Goal: Book appointment/travel/reservation

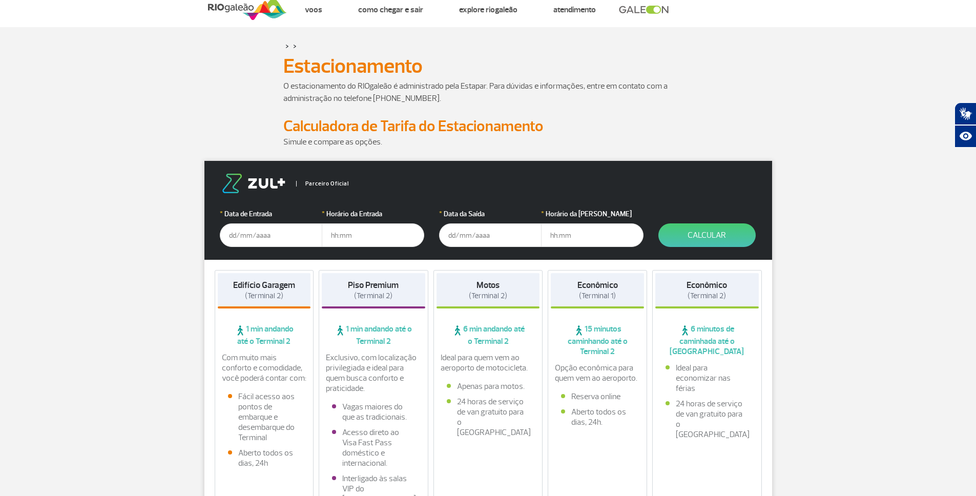
scroll to position [25, 0]
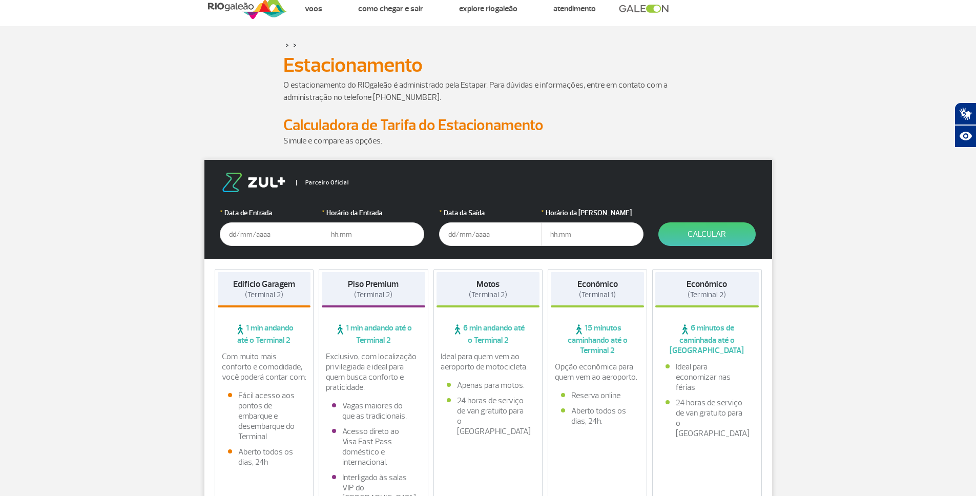
click at [270, 234] on input "text" at bounding box center [271, 234] width 103 height 24
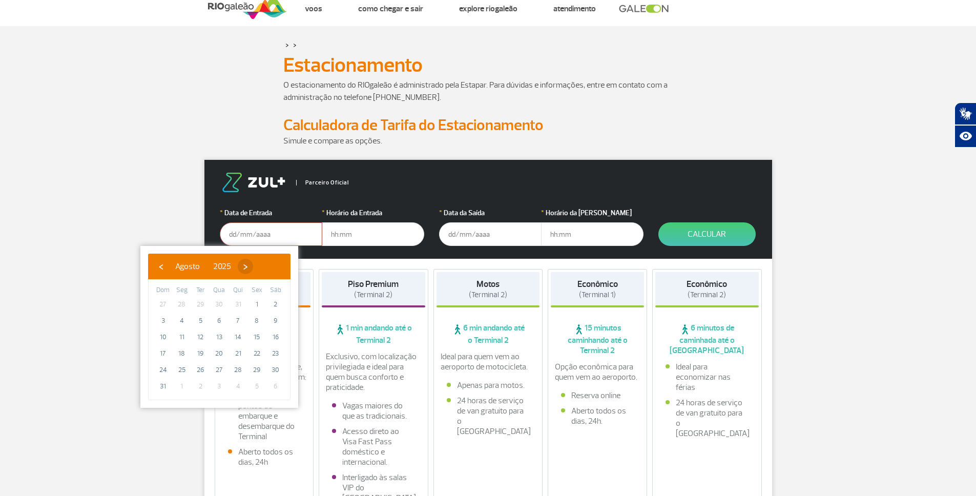
click at [253, 267] on span "›" at bounding box center [245, 266] width 15 height 15
click at [160, 349] on span "21" at bounding box center [163, 353] width 16 height 16
type input "[DATE]"
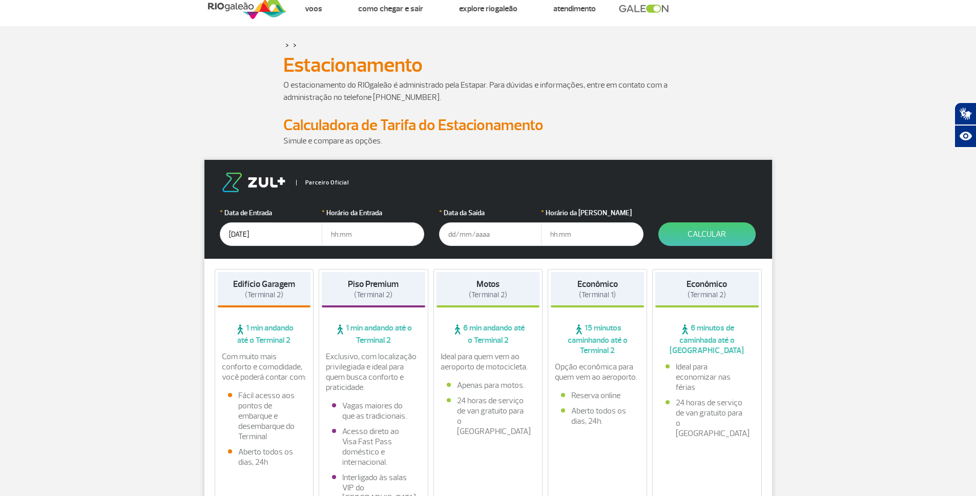
click at [369, 243] on input "text" at bounding box center [373, 234] width 103 height 24
type input "07:00"
click at [490, 233] on input "text" at bounding box center [490, 234] width 103 height 24
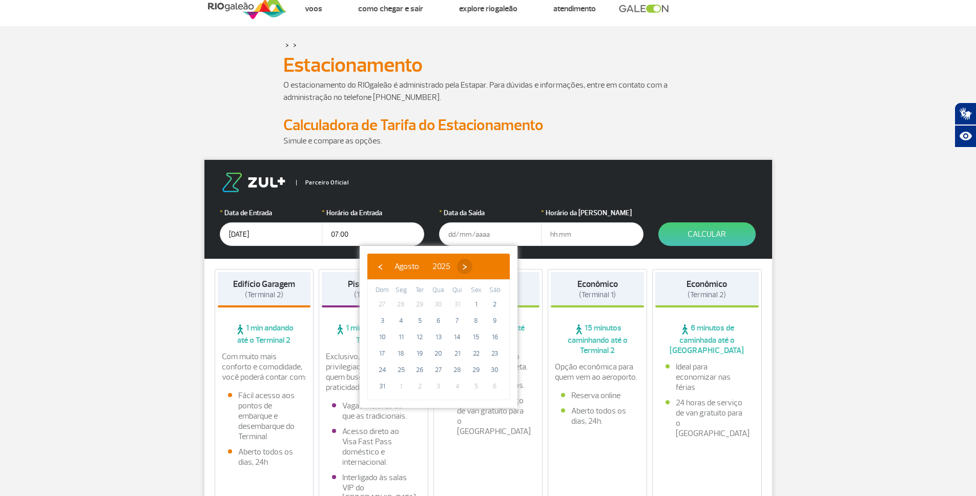
click at [473, 270] on span "›" at bounding box center [464, 266] width 15 height 15
click at [482, 269] on span "›" at bounding box center [473, 266] width 15 height 15
click at [380, 268] on span "‹" at bounding box center [380, 266] width 15 height 15
click at [477, 355] on span "26" at bounding box center [476, 353] width 16 height 16
type input "[DATE]"
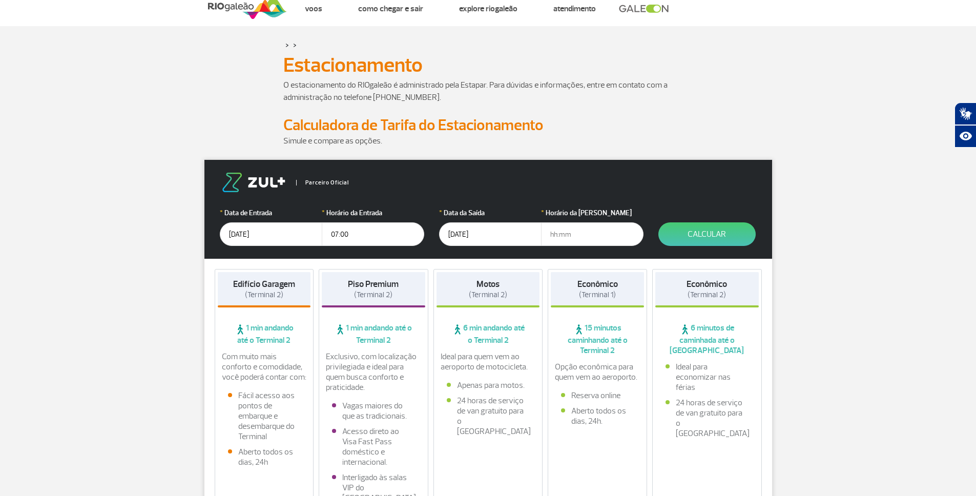
click at [580, 230] on input "text" at bounding box center [592, 234] width 103 height 24
type input "23:30"
click at [694, 237] on button "Calcular" at bounding box center [707, 234] width 97 height 24
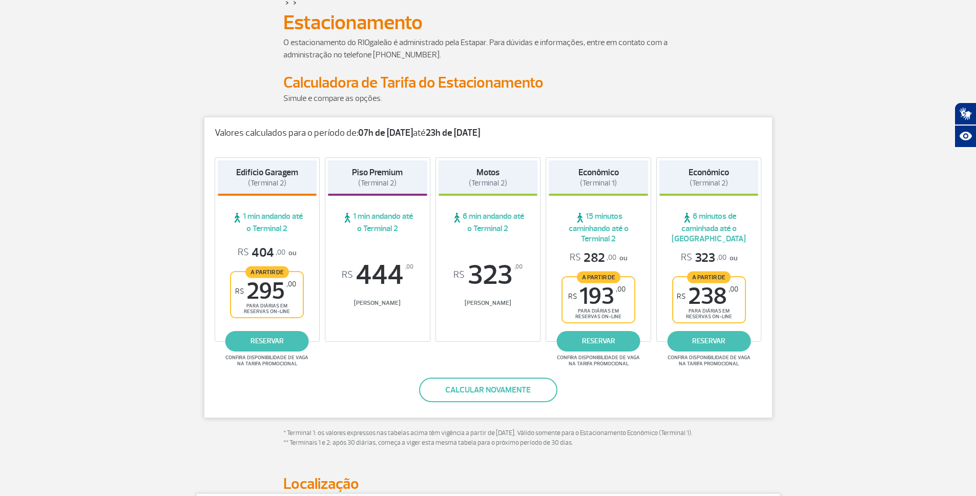
scroll to position [68, 0]
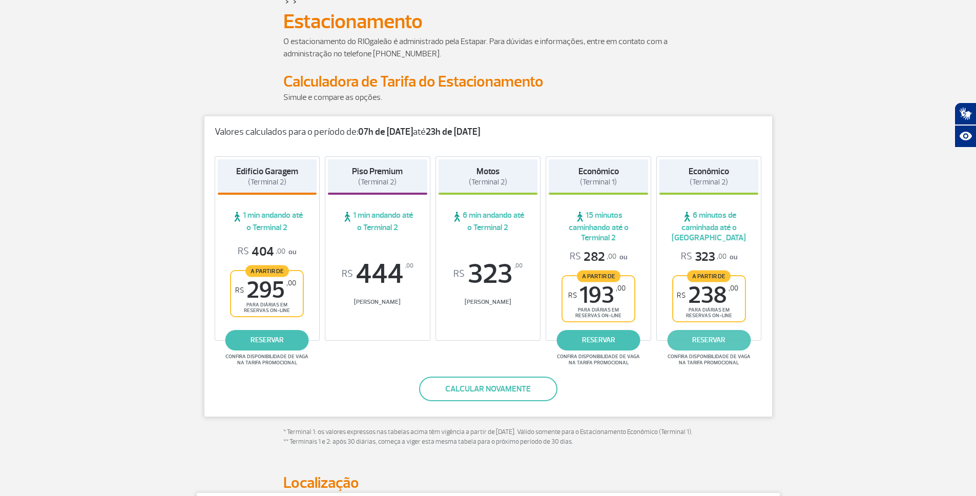
click at [711, 336] on link "reservar" at bounding box center [709, 340] width 84 height 21
